Goal: Obtain resource: Download file/media

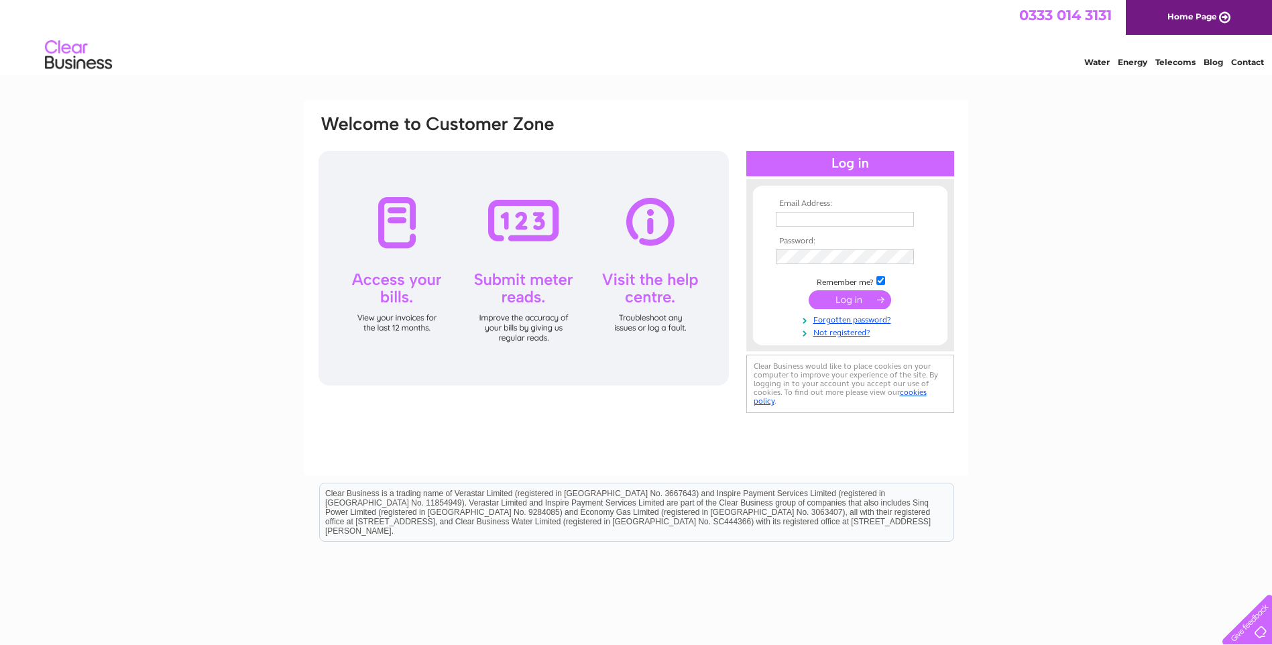
type input "[EMAIL_ADDRESS][DOMAIN_NAME]"
click at [845, 292] on input "submit" at bounding box center [850, 299] width 82 height 19
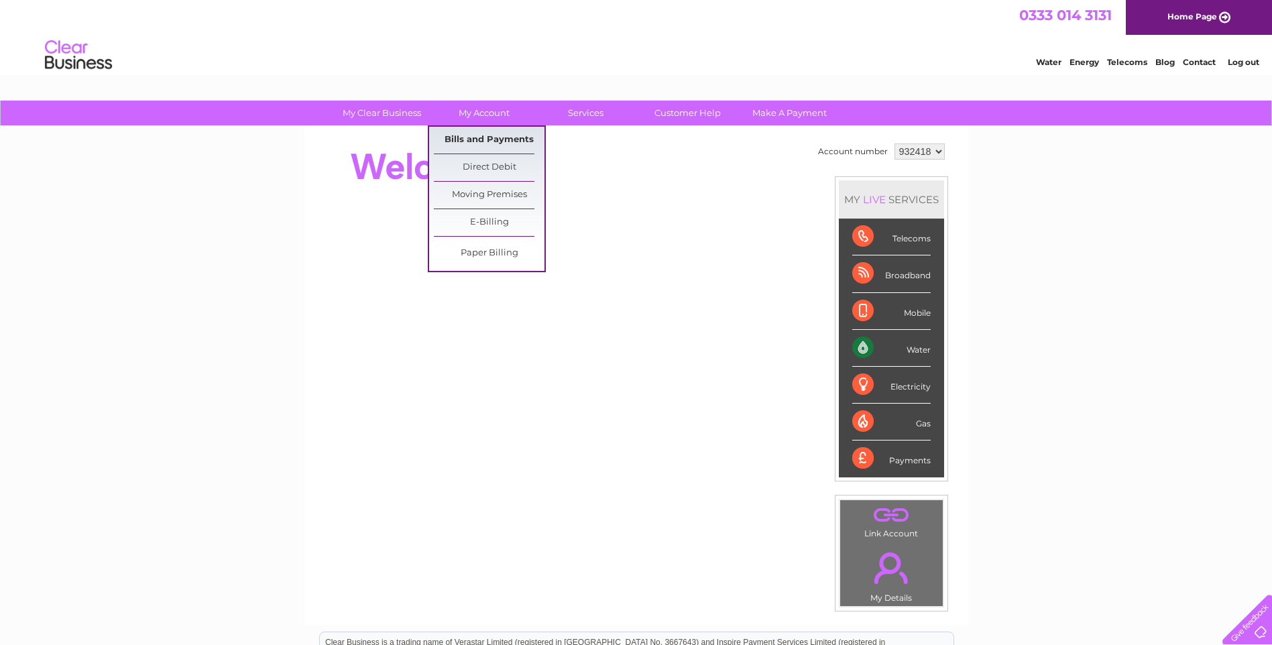
click at [465, 141] on link "Bills and Payments" at bounding box center [489, 140] width 111 height 27
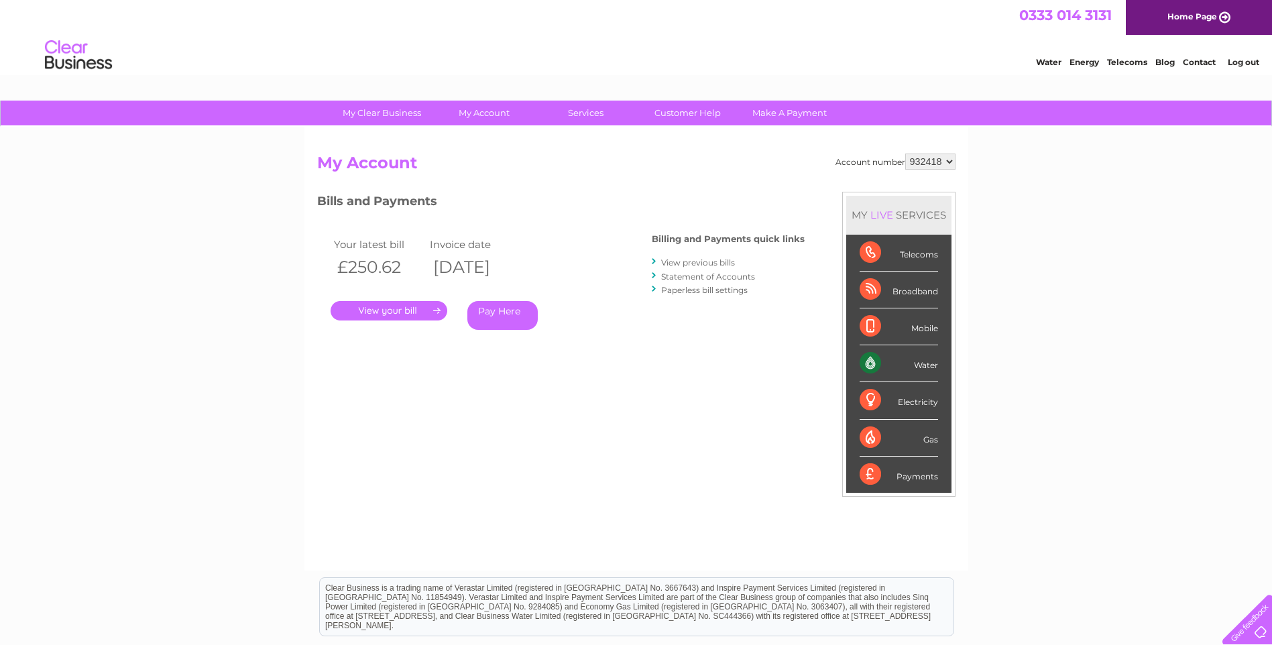
click at [406, 311] on link "." at bounding box center [389, 310] width 117 height 19
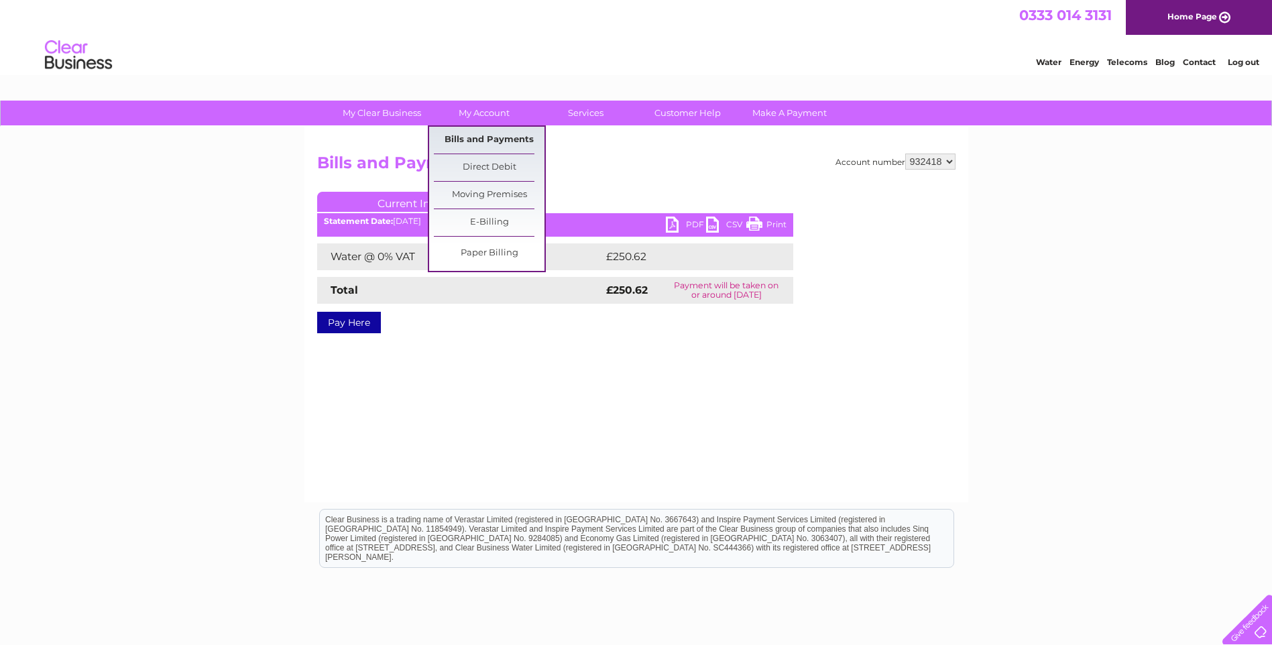
click at [479, 138] on link "Bills and Payments" at bounding box center [489, 140] width 111 height 27
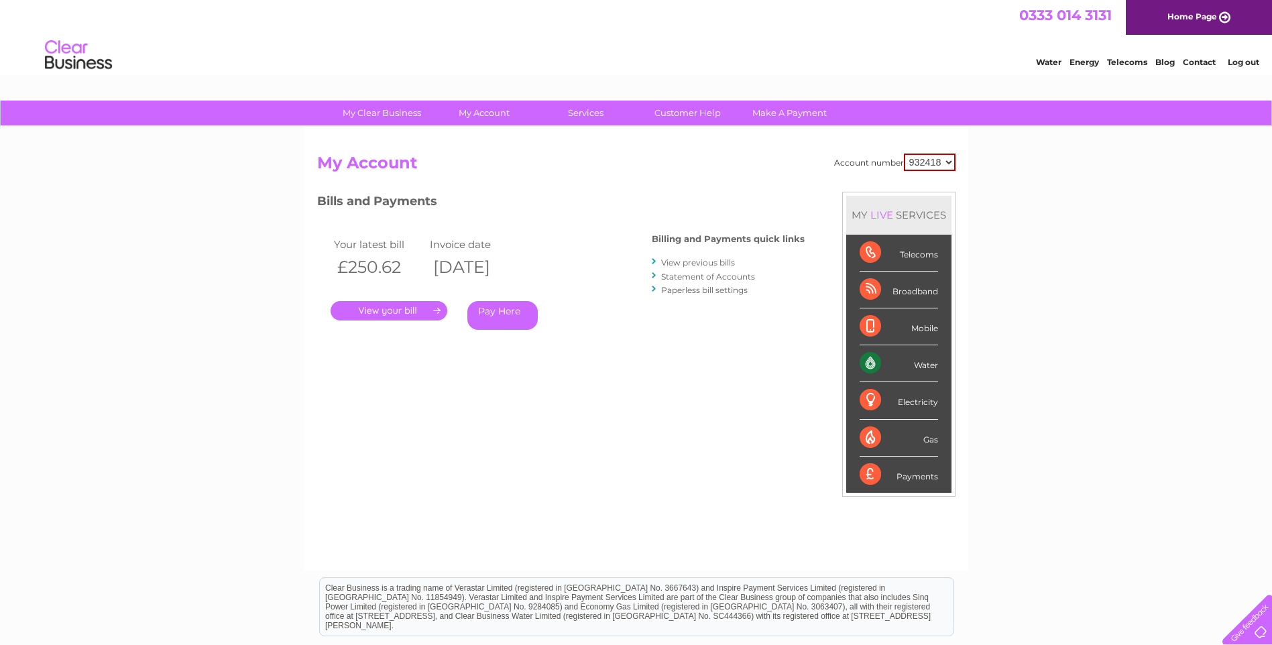
click at [685, 260] on link "View previous bills" at bounding box center [698, 262] width 74 height 10
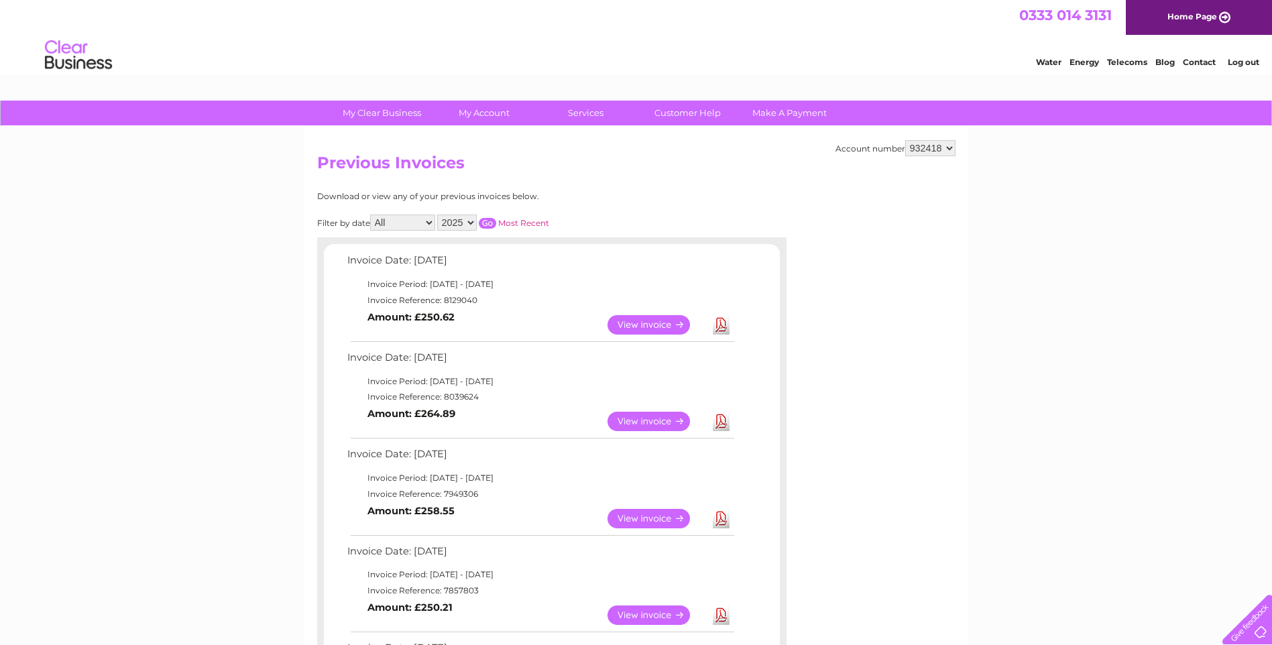
click at [728, 420] on link "Download" at bounding box center [721, 421] width 17 height 19
click at [717, 329] on link "Download" at bounding box center [721, 324] width 17 height 19
drag, startPoint x: 821, startPoint y: 41, endPoint x: 979, endPoint y: 40, distance: 158.2
click at [824, 41] on div "Water Energy Telecoms Blog Contact Log out" at bounding box center [636, 57] width 1272 height 44
click at [1240, 62] on link "Log out" at bounding box center [1244, 62] width 32 height 10
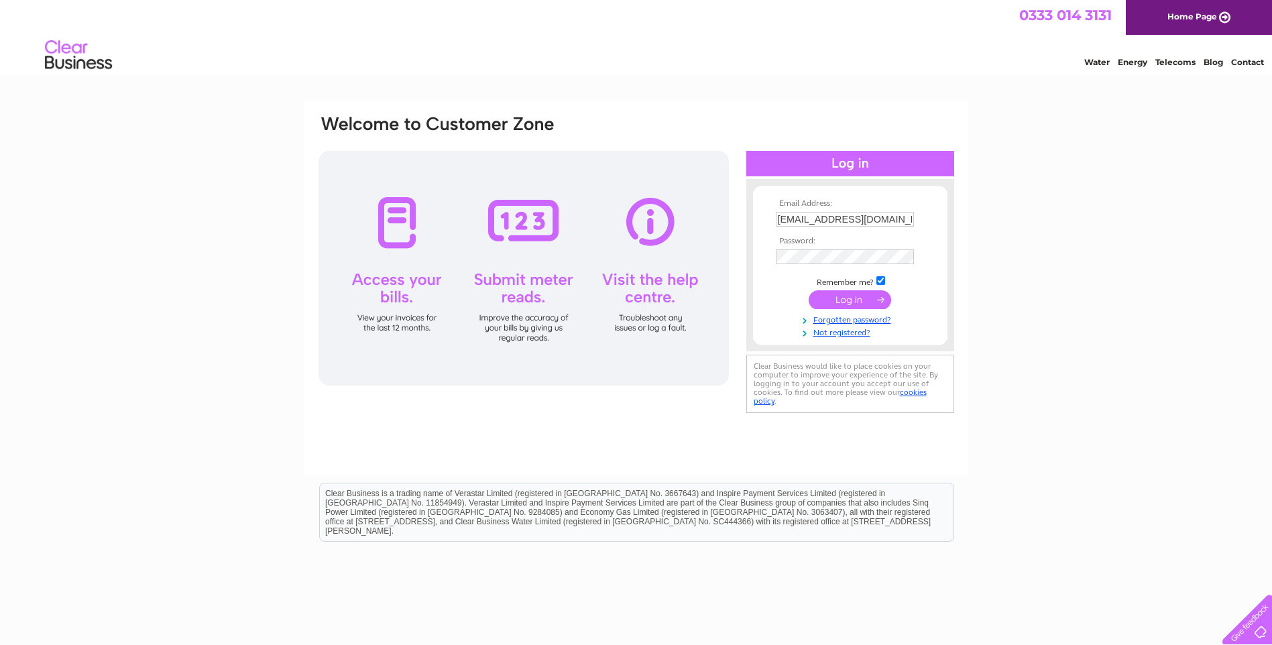
click at [899, 218] on input "[EMAIL_ADDRESS][DOMAIN_NAME]" at bounding box center [845, 219] width 138 height 15
drag, startPoint x: 899, startPoint y: 219, endPoint x: 879, endPoint y: 219, distance: 20.1
click at [890, 219] on input "[EMAIL_ADDRESS][DOMAIN_NAME]" at bounding box center [845, 220] width 139 height 16
click at [882, 206] on th "Email Address:" at bounding box center [850, 203] width 156 height 9
drag, startPoint x: 893, startPoint y: 217, endPoint x: 307, endPoint y: 217, distance: 586.0
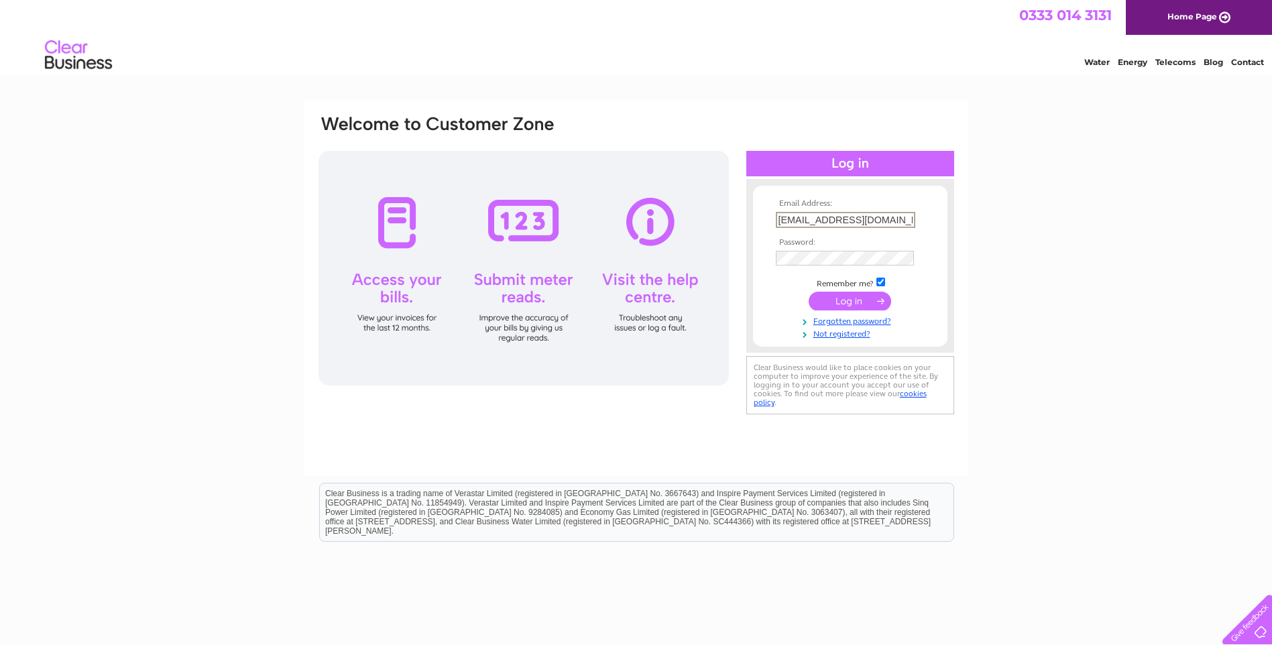
click at [312, 217] on div "Email Address: isimpson@caleyoffice.com Password:" at bounding box center [636, 288] width 664 height 375
paste input "ssimpson@caleygroup"
type input "ssimpson@caleygroup.com"
drag, startPoint x: 580, startPoint y: 337, endPoint x: 607, endPoint y: 337, distance: 26.8
click at [581, 337] on div at bounding box center [523, 268] width 410 height 235
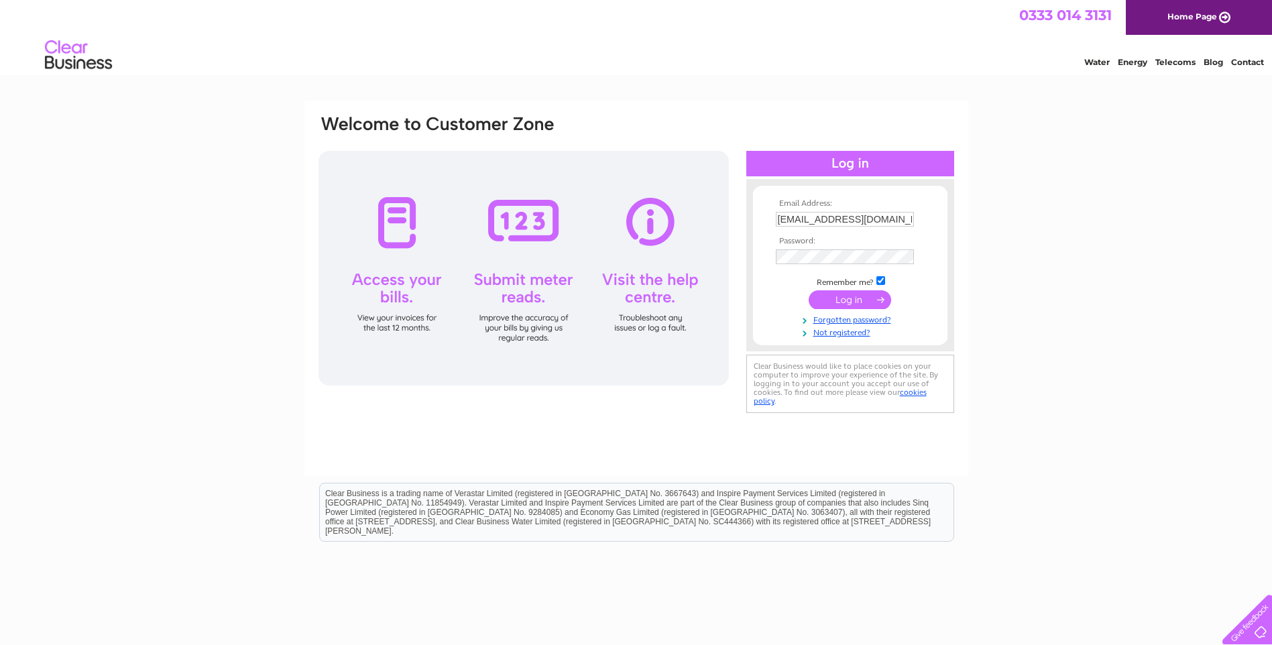
click at [841, 298] on input "submit" at bounding box center [850, 299] width 82 height 19
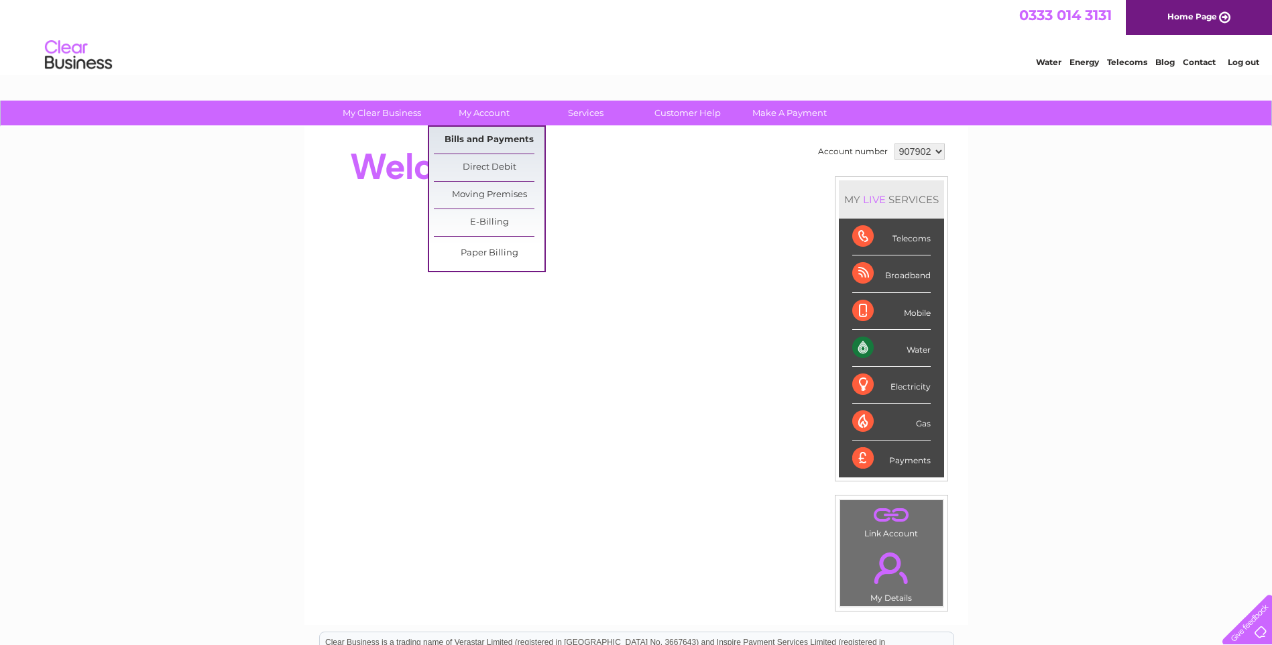
click at [481, 133] on link "Bills and Payments" at bounding box center [489, 140] width 111 height 27
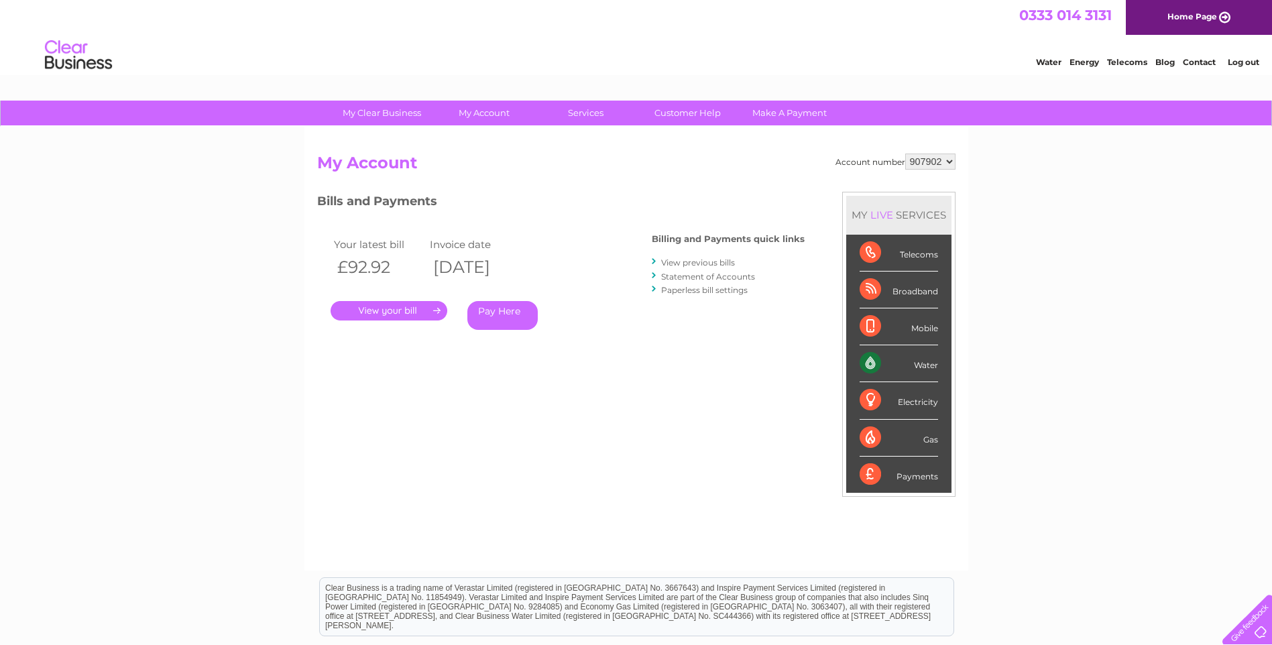
click at [706, 260] on link "View previous bills" at bounding box center [698, 262] width 74 height 10
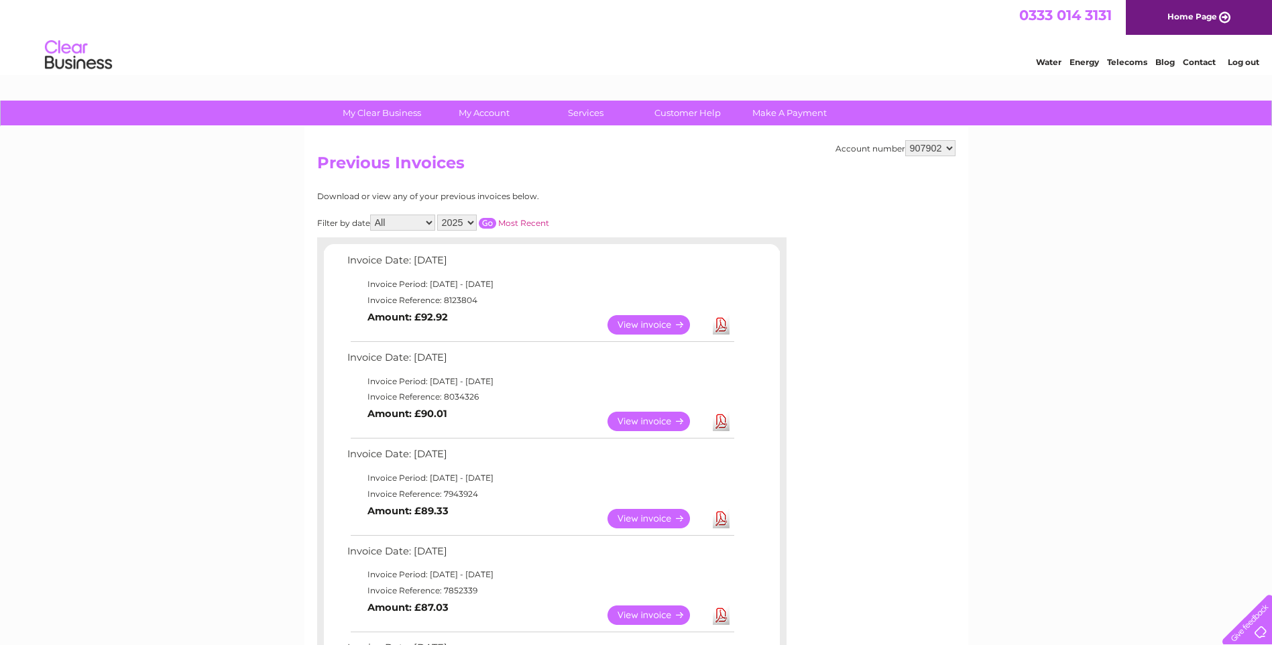
click at [720, 419] on link "Download" at bounding box center [721, 421] width 17 height 19
click at [720, 327] on link "Download" at bounding box center [721, 324] width 17 height 19
drag, startPoint x: 799, startPoint y: 50, endPoint x: 817, endPoint y: 35, distance: 23.4
click at [799, 50] on div "Water Energy Telecoms Blog Contact Log out" at bounding box center [636, 57] width 1272 height 44
click at [1248, 64] on link "Log out" at bounding box center [1244, 62] width 32 height 10
